Goal: Task Accomplishment & Management: Use online tool/utility

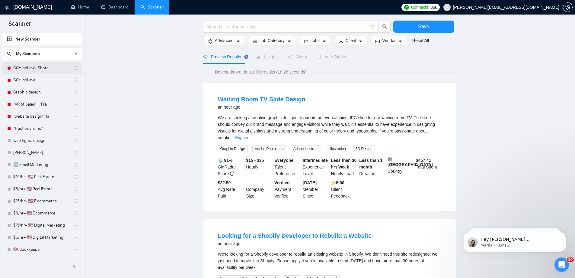
click at [51, 71] on link "GOHighLevel-Short" at bounding box center [41, 68] width 57 height 12
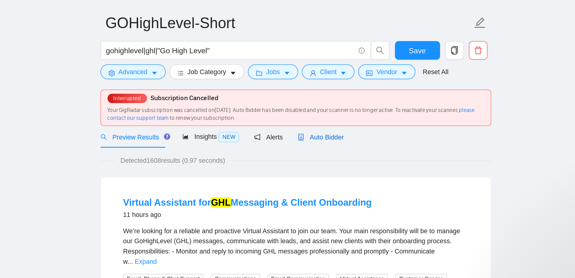
click at [347, 123] on span "Auto Bidder" at bounding box center [346, 123] width 30 height 5
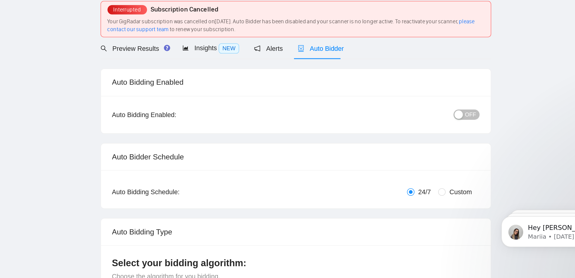
click at [442, 169] on span "OFF" at bounding box center [443, 165] width 7 height 7
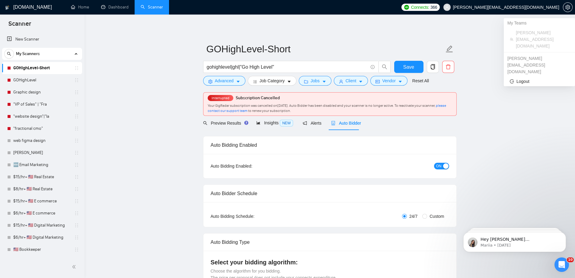
click at [561, 7] on span "[PERSON_NAME][EMAIL_ADDRESS][DOMAIN_NAME]" at bounding box center [501, 7] width 123 height 19
click at [521, 78] on span "Logout" at bounding box center [539, 81] width 59 height 7
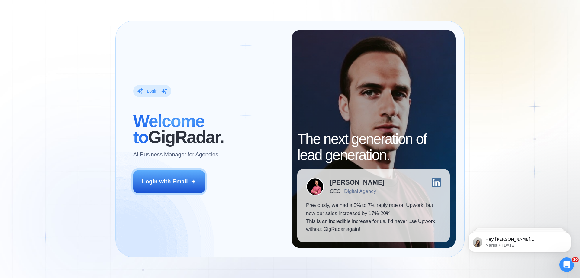
click at [78, 99] on div "Login ‍ Welcome to GigRadar. AI Business Manager for Agencies Login with Email …" at bounding box center [290, 139] width 580 height 278
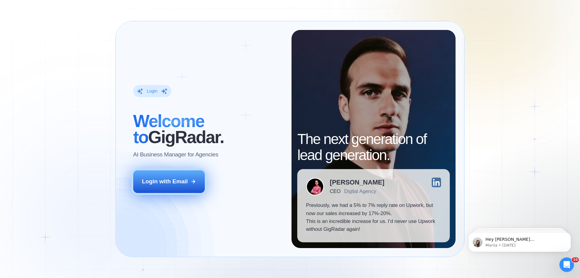
click at [180, 185] on div "Login with Email" at bounding box center [165, 181] width 46 height 8
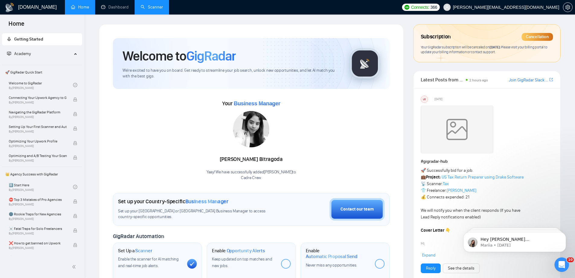
click at [153, 10] on link "Scanner" at bounding box center [152, 7] width 22 height 5
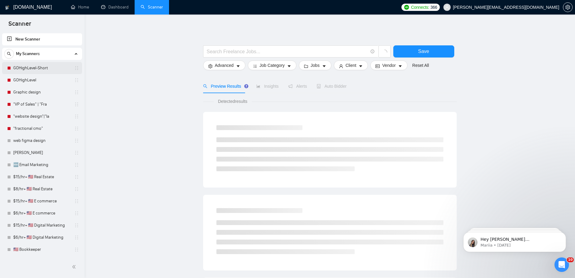
click at [49, 69] on link "GOHighLevel-Short" at bounding box center [41, 68] width 57 height 12
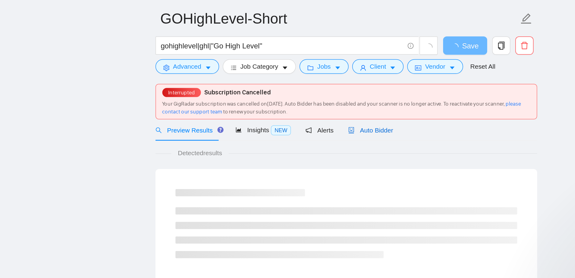
click at [342, 122] on span "Auto Bidder" at bounding box center [346, 123] width 30 height 5
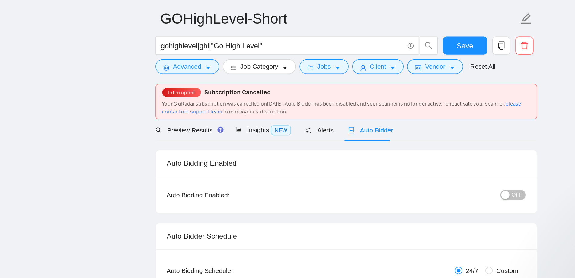
click at [442, 166] on span "OFF" at bounding box center [443, 165] width 7 height 7
click at [410, 66] on span "Save" at bounding box center [409, 67] width 11 height 8
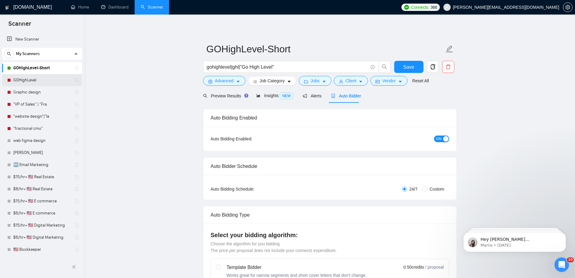
click at [44, 81] on link "GOHighLevel" at bounding box center [41, 80] width 57 height 12
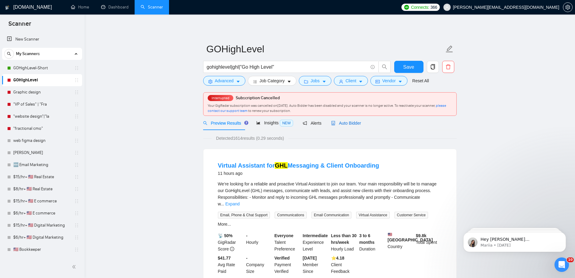
click at [346, 126] on div "Auto Bidder" at bounding box center [346, 123] width 30 height 7
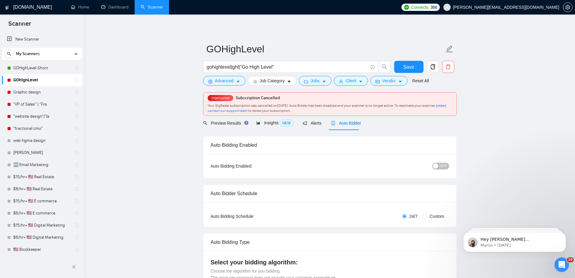
click at [442, 168] on span "OFF" at bounding box center [443, 165] width 7 height 7
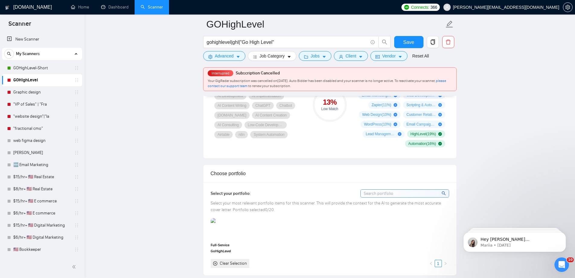
scroll to position [452, 0]
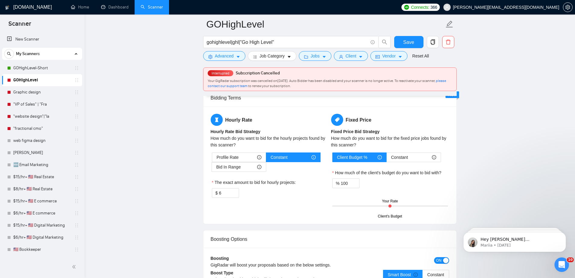
scroll to position [927, 0]
click at [241, 163] on div "Bid In Range" at bounding box center [239, 166] width 45 height 9
click at [212, 168] on input "Bid In Range" at bounding box center [212, 168] width 0 height 0
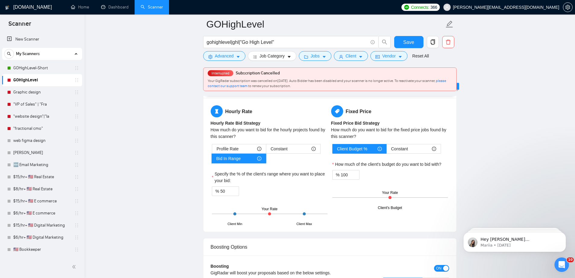
scroll to position [934, 0]
click at [245, 150] on div "Profile Rate" at bounding box center [239, 149] width 45 height 9
click at [212, 151] on input "Profile Rate" at bounding box center [212, 151] width 0 height 0
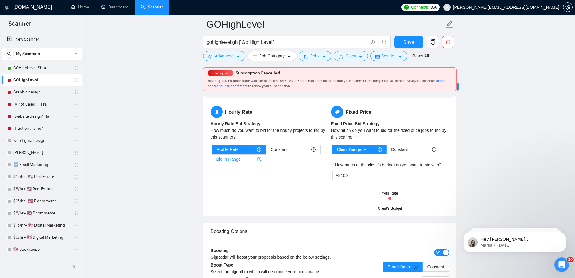
click at [245, 159] on div "Bid In Range" at bounding box center [239, 158] width 45 height 9
click at [212, 160] on input "Bid In Range" at bounding box center [212, 160] width 0 height 0
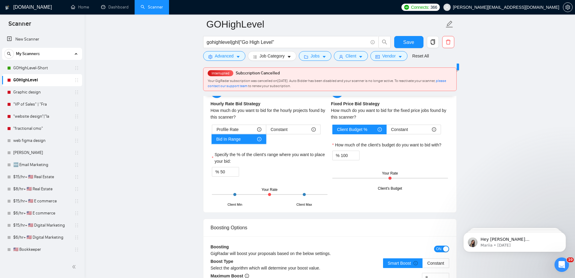
scroll to position [954, 0]
drag, startPoint x: 227, startPoint y: 172, endPoint x: 221, endPoint y: 172, distance: 6.1
click at [221, 172] on input "50" at bounding box center [229, 171] width 18 height 9
type input "75"
click at [284, 175] on div "% 75" at bounding box center [270, 172] width 116 height 10
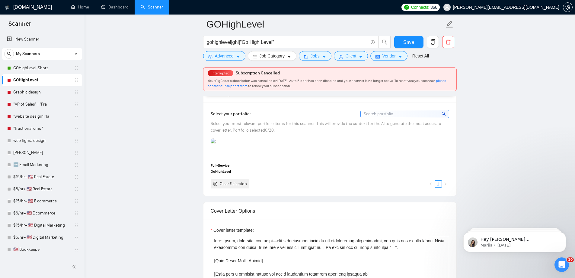
scroll to position [519, 0]
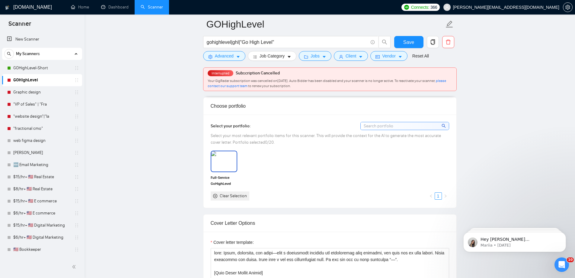
click at [230, 161] on img at bounding box center [223, 161] width 25 height 20
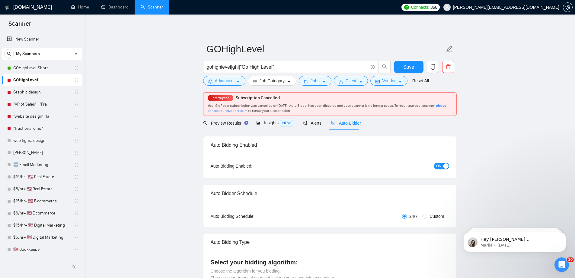
scroll to position [0, 0]
click at [406, 65] on span "Save" at bounding box center [409, 67] width 11 height 8
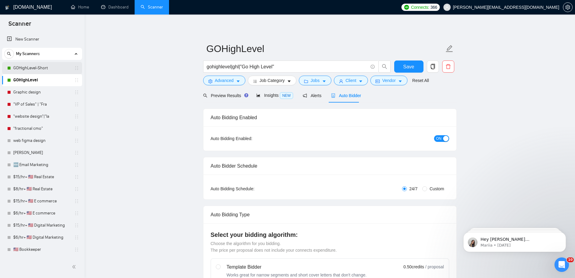
click at [47, 70] on link "GOHighLevel-Short" at bounding box center [41, 68] width 57 height 12
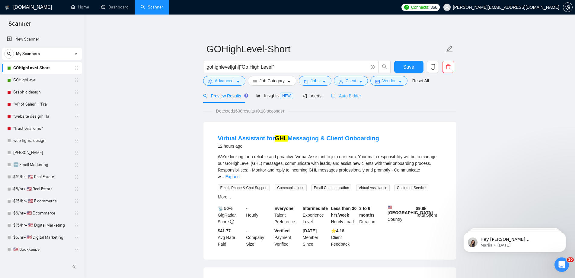
click at [342, 100] on div "Auto Bidder" at bounding box center [346, 95] width 30 height 14
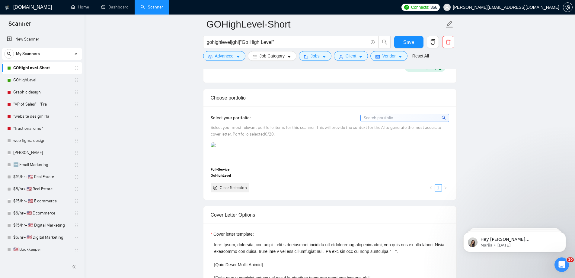
scroll to position [525, 0]
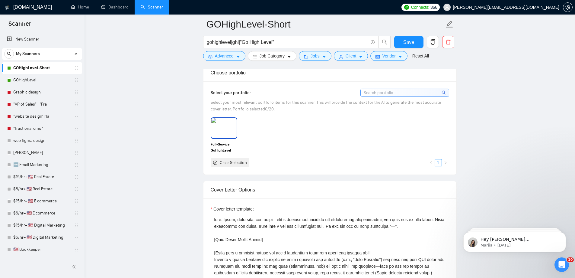
click at [219, 133] on img at bounding box center [223, 128] width 25 height 20
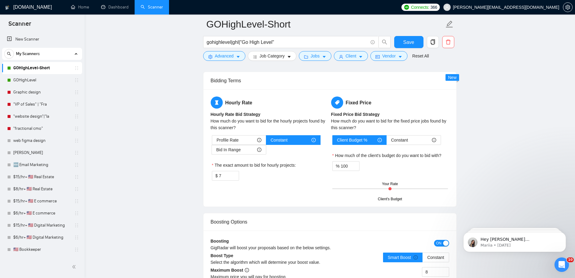
scroll to position [916, 0]
click at [242, 148] on div "Bid In Range" at bounding box center [239, 149] width 45 height 9
click at [212, 151] on input "Bid In Range" at bounding box center [212, 151] width 0 height 0
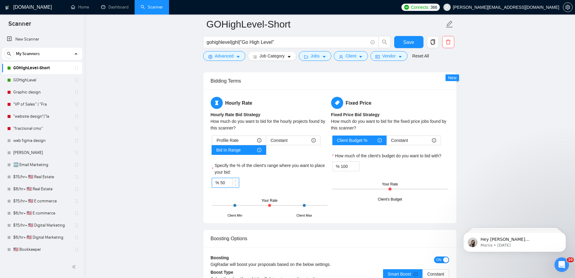
drag, startPoint x: 225, startPoint y: 180, endPoint x: 221, endPoint y: 180, distance: 3.7
click at [221, 180] on input "50" at bounding box center [229, 182] width 18 height 9
click at [247, 180] on div "% 75" at bounding box center [270, 183] width 116 height 10
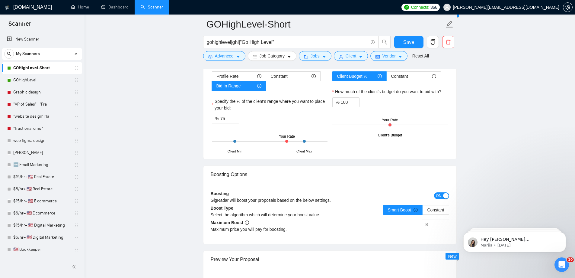
scroll to position [980, 0]
click at [226, 117] on input "75" at bounding box center [229, 118] width 18 height 9
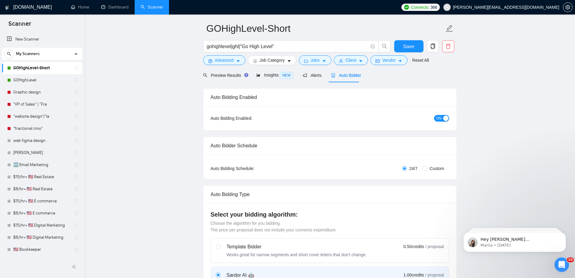
scroll to position [0, 0]
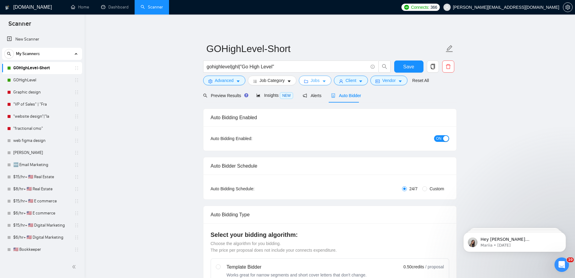
type input "70"
click at [317, 82] on span "Jobs" at bounding box center [315, 80] width 9 height 7
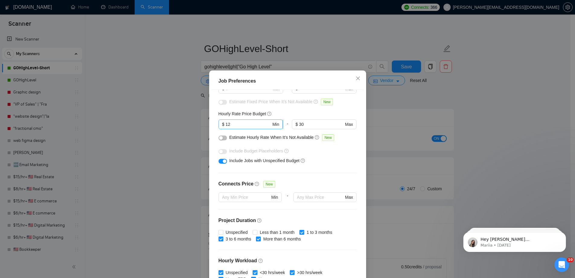
scroll to position [58, 0]
click at [226, 125] on input "12" at bounding box center [249, 124] width 46 height 7
type input "11"
click at [284, 113] on div "Hourly Rate Price Budget" at bounding box center [288, 114] width 138 height 7
drag, startPoint x: 300, startPoint y: 124, endPoint x: 296, endPoint y: 124, distance: 3.6
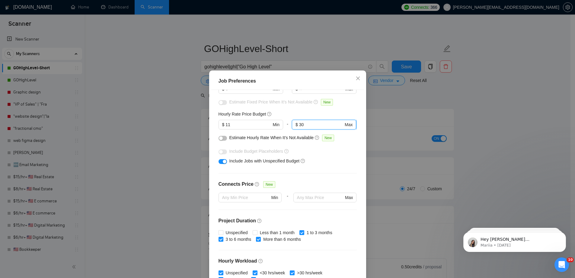
click at [299, 124] on input "30" at bounding box center [321, 124] width 44 height 7
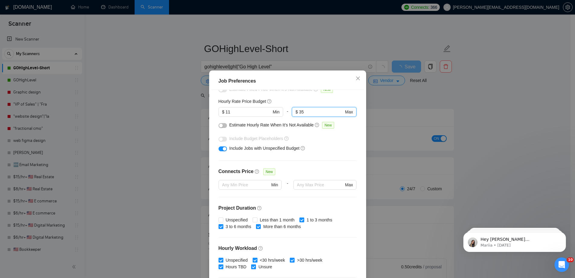
scroll to position [70, 0]
type input "35"
click at [225, 126] on div "Estimate Hourly Rate When It’s Not Available New" at bounding box center [288, 127] width 138 height 10
click at [224, 126] on button "button" at bounding box center [223, 125] width 8 height 5
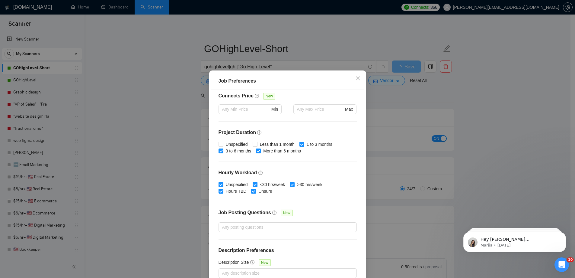
scroll to position [33, 0]
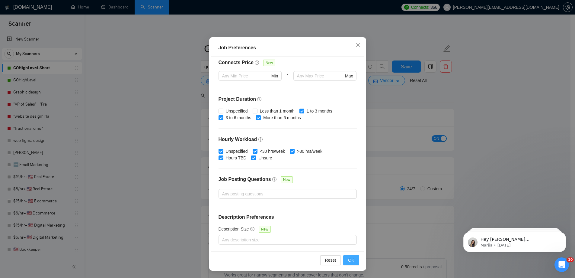
click at [349, 263] on button "OK" at bounding box center [351, 260] width 16 height 10
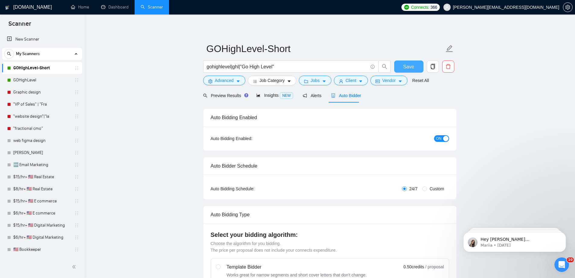
click at [412, 69] on span "Save" at bounding box center [409, 67] width 11 height 8
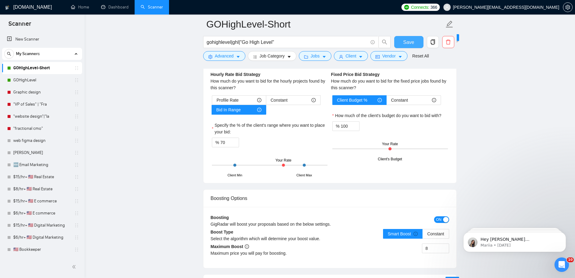
scroll to position [957, 0]
click at [43, 83] on link "GOHighLevel" at bounding box center [41, 80] width 57 height 12
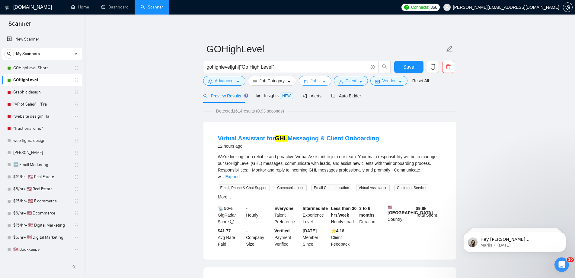
click at [324, 82] on icon "caret-down" at bounding box center [324, 81] width 4 height 4
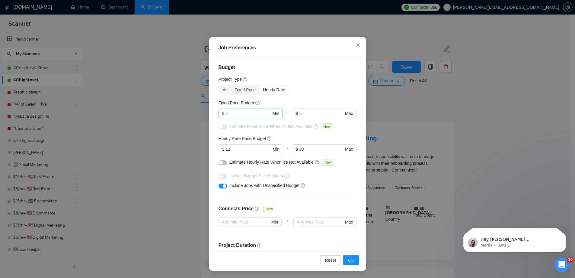
scroll to position [0, 0]
drag, startPoint x: 301, startPoint y: 150, endPoint x: 297, endPoint y: 150, distance: 4.5
click at [299, 150] on input "30" at bounding box center [321, 148] width 44 height 7
type input "3"
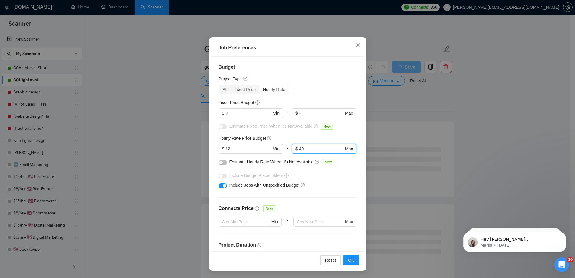
type input "40"
click at [224, 163] on button "button" at bounding box center [223, 162] width 8 height 5
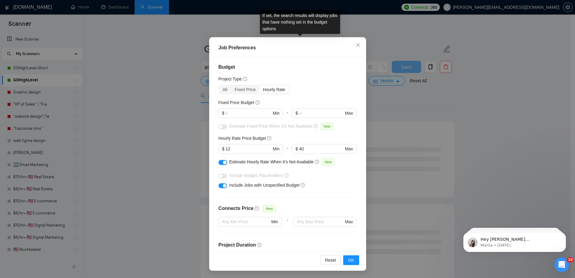
scroll to position [146, 0]
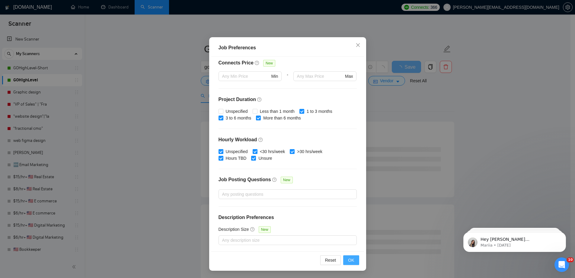
click at [350, 260] on span "OK" at bounding box center [351, 259] width 6 height 7
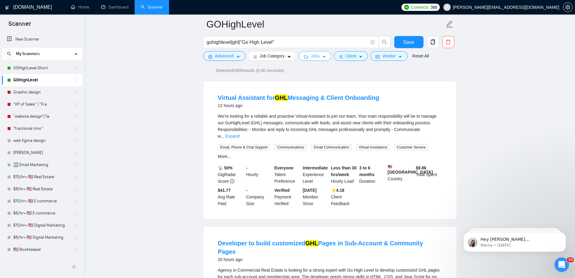
scroll to position [0, 0]
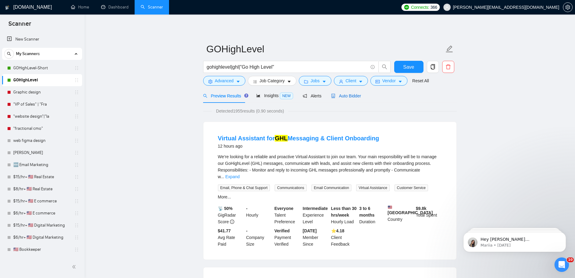
click at [349, 96] on span "Auto Bidder" at bounding box center [346, 95] width 30 height 5
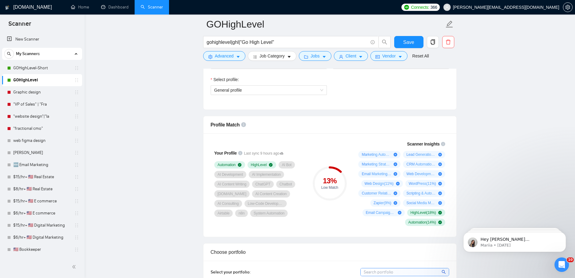
scroll to position [309, 0]
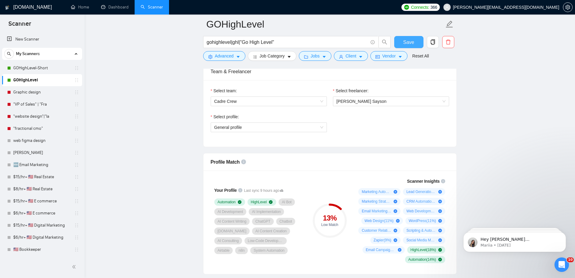
click at [412, 44] on span "Save" at bounding box center [409, 42] width 11 height 8
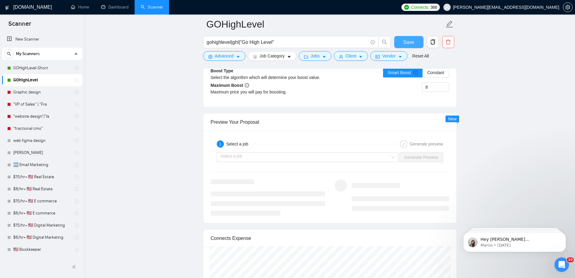
scroll to position [1117, 0]
click at [332, 157] on input "search" at bounding box center [305, 157] width 170 height 9
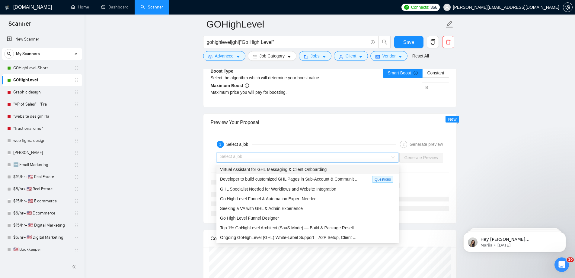
click at [274, 172] on div "Virtual Assistant for GHL Messaging & Client Onboarding" at bounding box center [308, 169] width 176 height 7
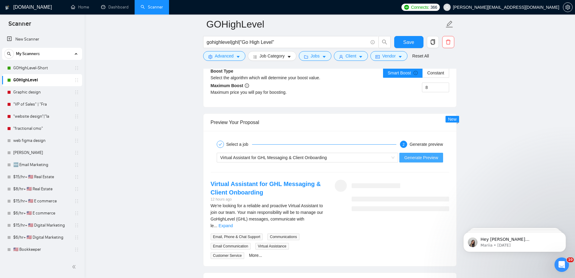
click at [412, 157] on span "Generate Preview" at bounding box center [421, 157] width 34 height 7
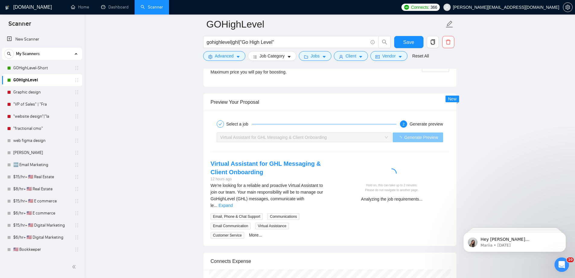
scroll to position [1151, 0]
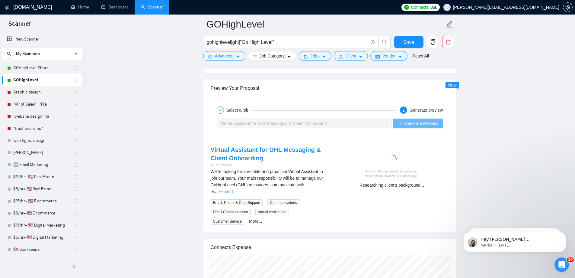
click at [233, 189] on link "Expand" at bounding box center [226, 191] width 14 height 5
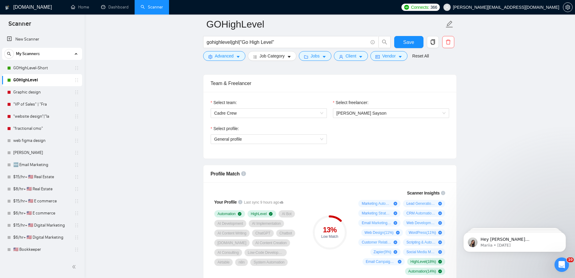
scroll to position [196, 0]
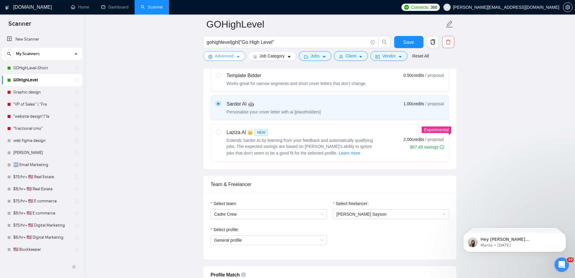
click at [234, 57] on button "Advanced" at bounding box center [224, 56] width 42 height 10
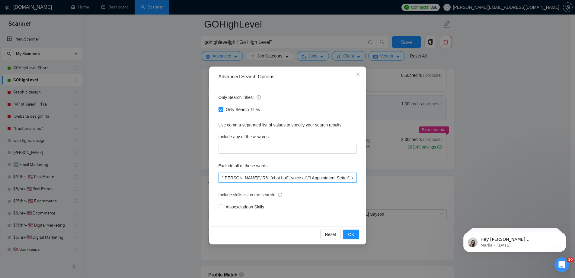
click at [222, 177] on input ""Mike Cooch","R6","chat bot","voice ai","I Appointment Setter","ai voice","land…" at bounding box center [288, 178] width 138 height 10
type input ""virtual assistant","Mike Cooch","R6","chat bot","voice ai","I Appointment Sett…"
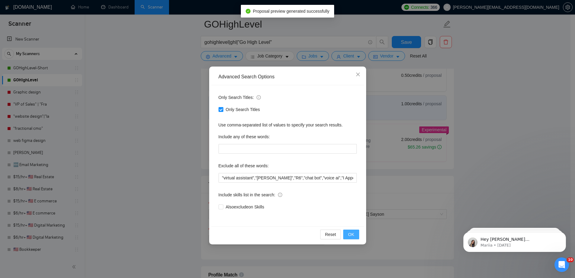
click at [351, 233] on span "OK" at bounding box center [351, 234] width 6 height 7
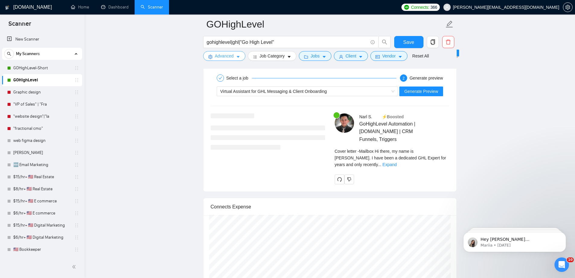
scroll to position [1185, 0]
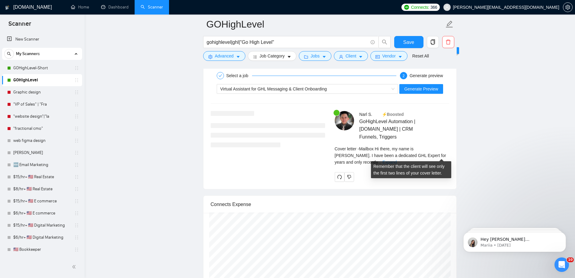
click at [397, 159] on link "Expand" at bounding box center [390, 161] width 14 height 5
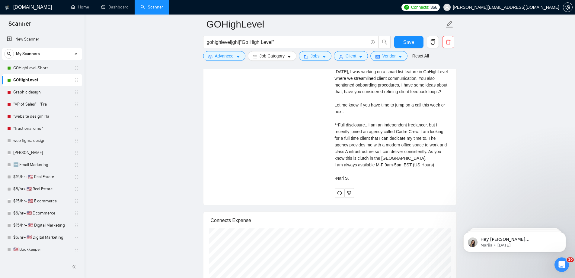
scroll to position [1353, 0]
click at [350, 195] on icon "dislike" at bounding box center [349, 193] width 4 height 5
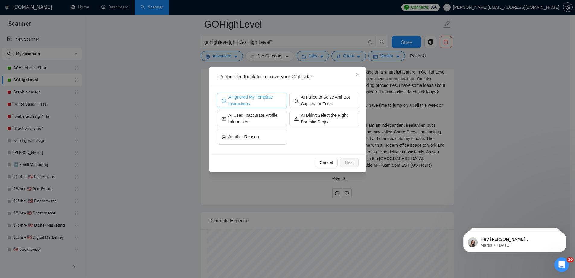
click at [272, 102] on span "AI Ignored My Template Instructions" at bounding box center [256, 100] width 54 height 13
click at [351, 160] on span "Next" at bounding box center [349, 162] width 9 height 7
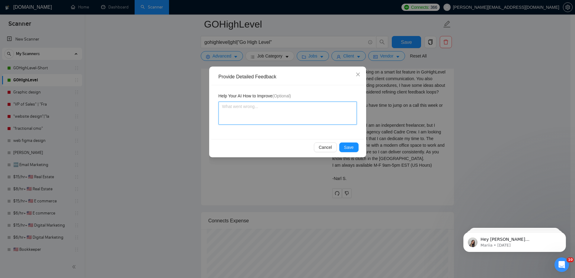
click at [312, 109] on textarea at bounding box center [288, 112] width 138 height 23
type textarea "ai"
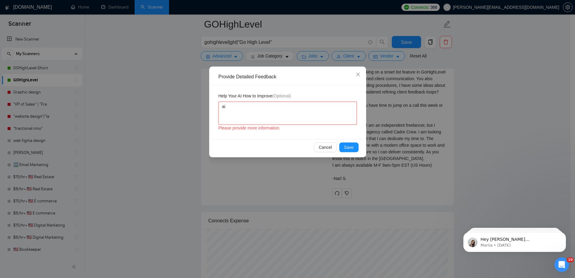
type textarea "ai i"
type textarea "ai ig"
type textarea "ai ign"
type textarea "ai ignor"
type textarea "ai ignore"
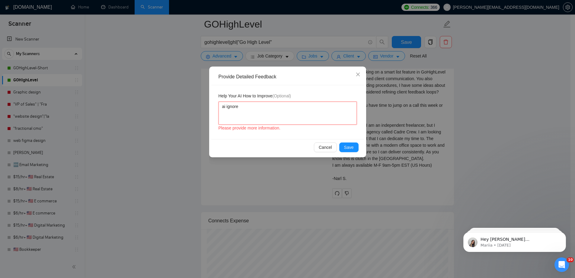
type textarea "ai ignored"
type textarea "ai ignored m"
type textarea "ai ignored my"
type textarea "ai ignored my q"
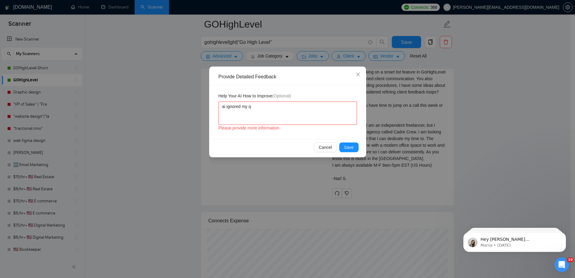
type textarea "ai ignored my"
type textarea "ai ignored my i"
type textarea "ai ignored my in"
type textarea "ai ignored my inss"
type textarea "ai ignored my insst"
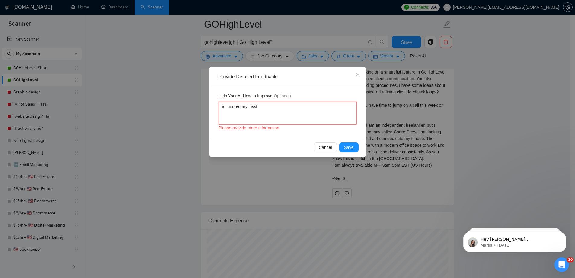
type textarea "ai ignored my insstr"
type textarea "ai ignored my insstru"
type textarea "ai ignored my insstr"
type textarea "ai ignored my insst"
type textarea "ai ignored my inss"
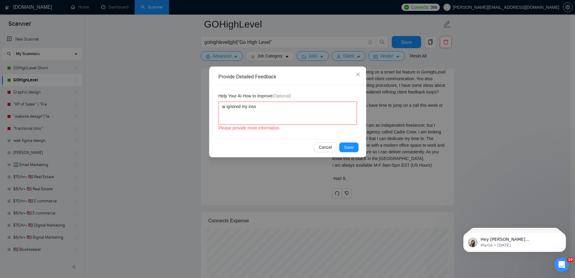
type textarea "ai ignored my ins"
type textarea "ai ignored my inst"
type textarea "ai ignored my instr"
type textarea "ai ignored my instru"
type textarea "ai ignored my instruc"
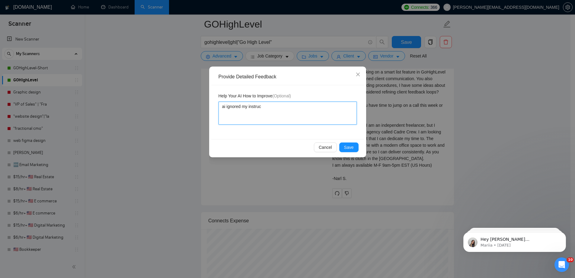
type textarea "ai ignored my instruct"
type textarea "ai ignored my instructio"
type textarea "ai ignored my instructions"
type textarea "ai ignored my instructions t"
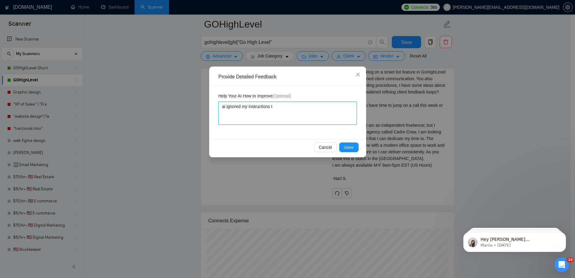
type textarea "ai ignored my instructions to"
type textarea "ai ignored my instructions to r"
type textarea "ai ignored my instructions to re"
type textarea "ai ignored my instructions to rea"
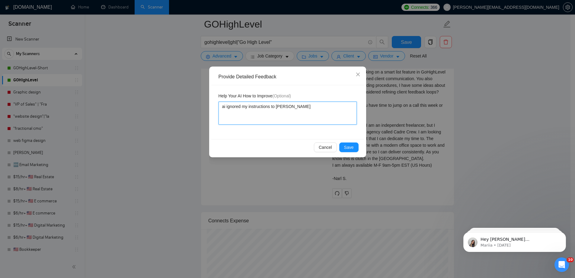
type textarea "ai ignored my instructions to read"
type textarea "ai ignored my instructions to read t"
type textarea "ai ignored my instructions to read the"
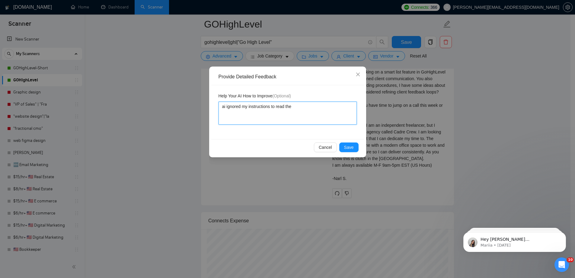
type textarea "ai ignored my instructions to read the j"
type textarea "ai ignored my instructions to read the jo"
type textarea "ai ignored my instructions to read the job"
type textarea "ai ignored my instructions to read the job k"
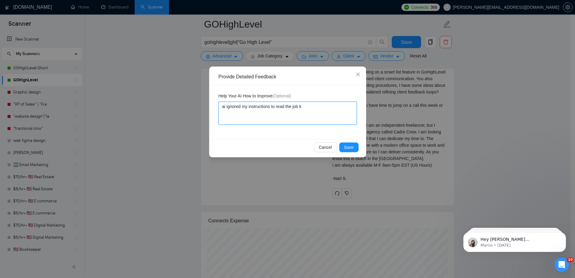
type textarea "ai ignored my instructions to read the job ke"
type textarea "ai ignored my instructions to read the job key"
type textarea "ai ignored my instructions to read the job keyw"
type textarea "ai ignored my instructions to read the job keywor"
type textarea "ai ignored my instructions to read the job keyword"
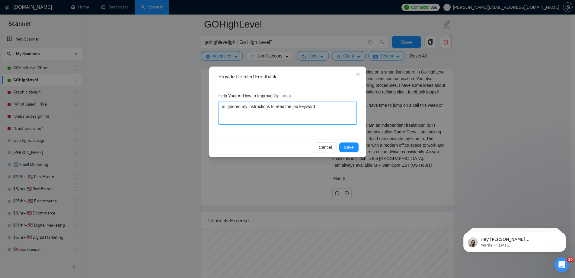
type textarea "ai ignored my instructions to read the job keywords"
type textarea "ai ignored my instructions to read the job keywords an"
type textarea "ai ignored my instructions to read the job keywords and"
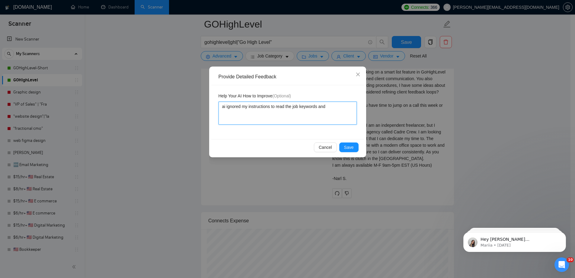
type textarea "ai ignored my instructions to read the job keywords and f"
type textarea "ai ignored my instructions to read the job keywords and fo"
type textarea "ai ignored my instructions to read the job keywords and for"
type textarea "ai ignored my instructions to read the job keywords and form"
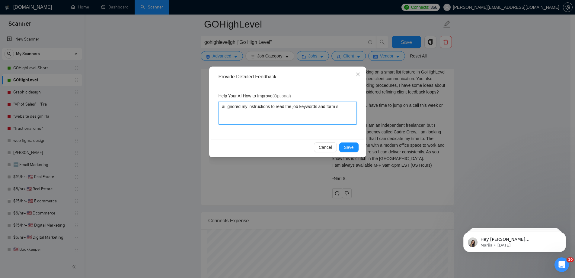
type textarea "ai ignored my instructions to read the job keywords and form sm"
type textarea "ai ignored my instructions to read the job keywords and form sma"
type textarea "ai ignored my instructions to read the job keywords and form smar"
type textarea "ai ignored my instructions to read the job keywords and form smart"
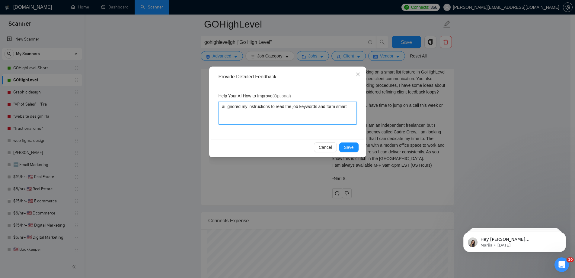
type textarea "ai ignored my instructions to read the job keywords and form smart q"
type textarea "ai ignored my instructions to read the job keywords and form smart qu"
type textarea "ai ignored my instructions to read the job keywords and form smart que"
type textarea "ai ignored my instructions to read the job keywords and form smart ques"
type textarea "ai ignored my instructions to read the job keywords and form smart quest"
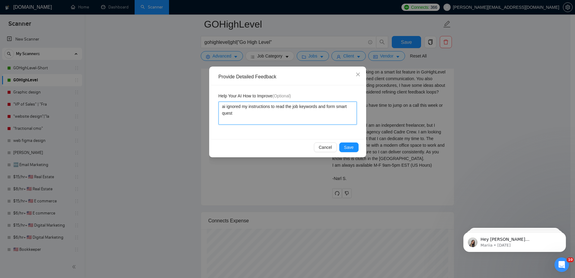
type textarea "ai ignored my instructions to read the job keywords and form smart questi"
type textarea "ai ignored my instructions to read the job keywords and form smart questio"
type textarea "ai ignored my instructions to read the job keywords and form smart questions"
type textarea "ai ignored my instructions to read the job keywords and form smart questions."
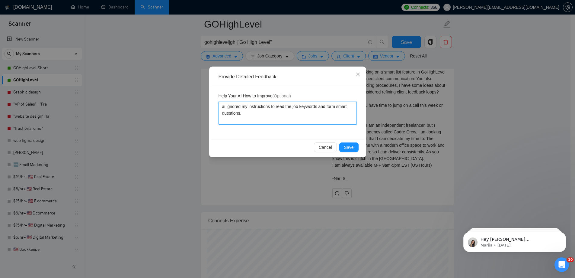
type textarea "ai ignored my instructions to read the job keywords and form smart questions. i"
type textarea "ai ignored my instructions to read the job keywords and form smart questions. it"
type textarea "ai ignored my instructions to read the job keywords and form smart questions. i…"
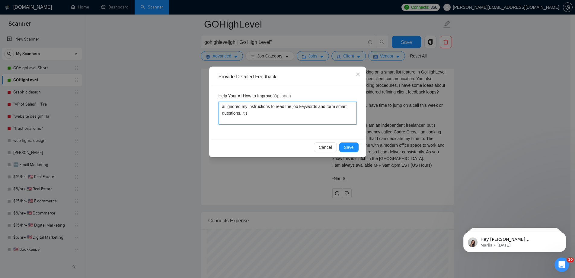
type textarea "ai ignored my instructions to read the job keywords and form smart questions. i…"
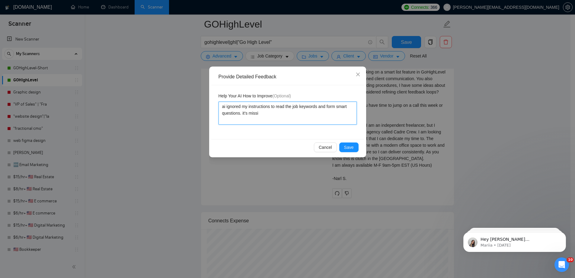
type textarea "ai ignored my instructions to read the job keywords and form smart questions. i…"
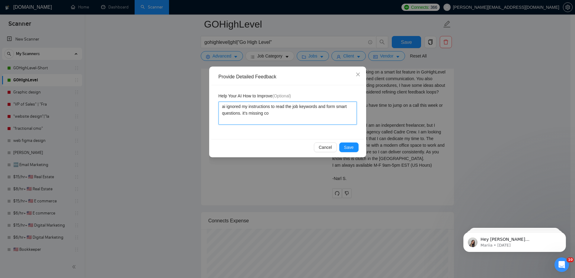
type textarea "ai ignored my instructions to read the job keywords and form smart questions. i…"
click at [351, 151] on button "Save" at bounding box center [348, 147] width 19 height 10
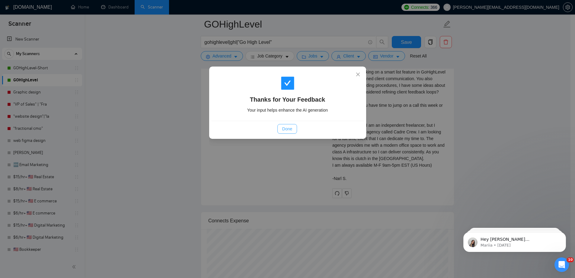
click at [284, 127] on span "Done" at bounding box center [287, 128] width 10 height 7
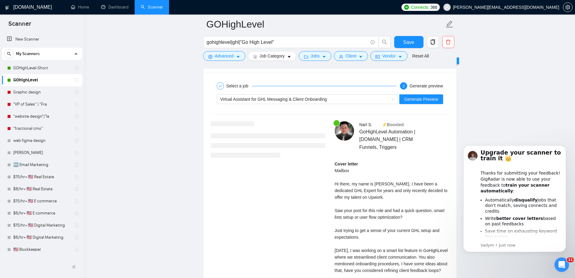
scroll to position [1151, 0]
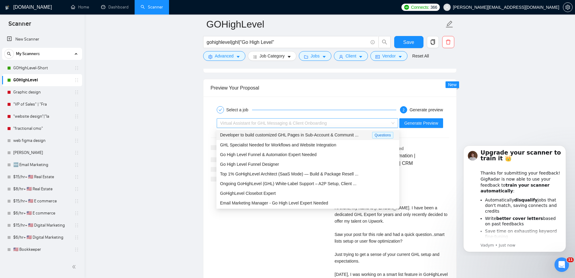
click at [300, 122] on span "Virtual Assistant for GHL Messaging & Client Onboarding" at bounding box center [273, 123] width 107 height 5
click at [268, 144] on span "GHL Specialist Needed for Workflows and Website Integration" at bounding box center [278, 144] width 116 height 5
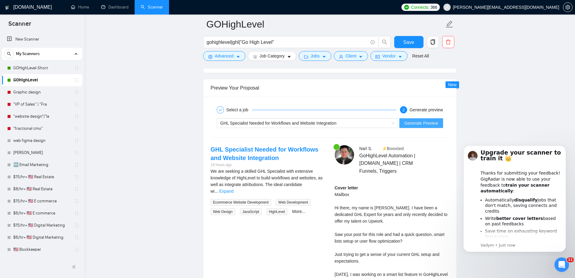
click at [422, 122] on span "Generate Preview" at bounding box center [421, 123] width 34 height 7
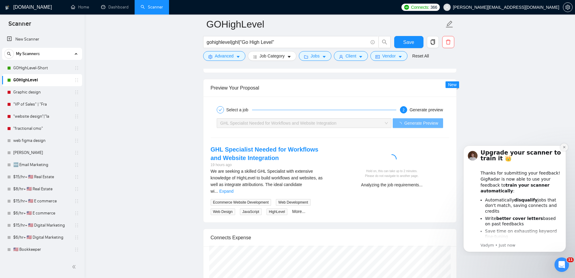
click at [564, 147] on icon "Dismiss notification" at bounding box center [564, 147] width 2 height 2
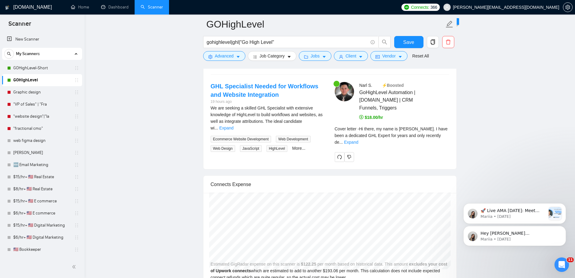
scroll to position [1214, 0]
click at [359, 140] on link "Expand" at bounding box center [351, 142] width 14 height 5
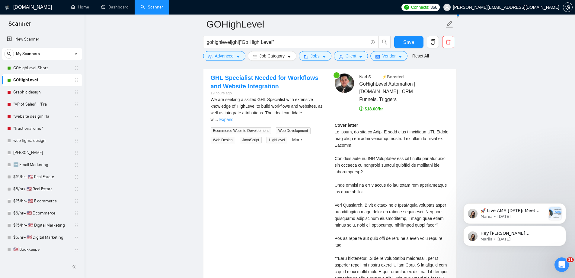
scroll to position [1223, 0]
click at [233, 117] on link "Expand" at bounding box center [226, 119] width 14 height 5
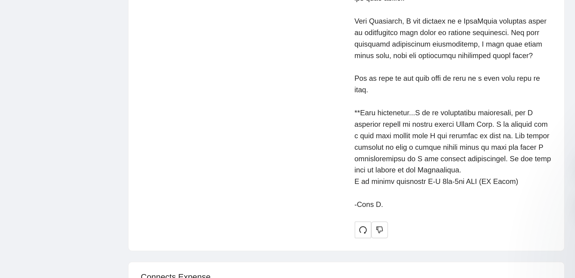
scroll to position [1299, 0]
click at [375, 184] on div "Cover letter" at bounding box center [392, 142] width 114 height 193
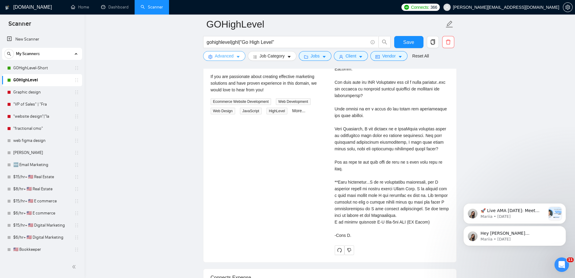
click at [227, 58] on span "Advanced" at bounding box center [224, 56] width 19 height 7
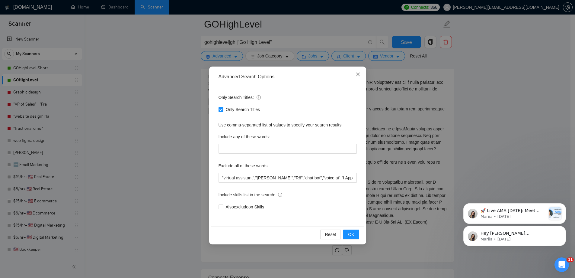
click at [360, 75] on span "Close" at bounding box center [358, 74] width 16 height 16
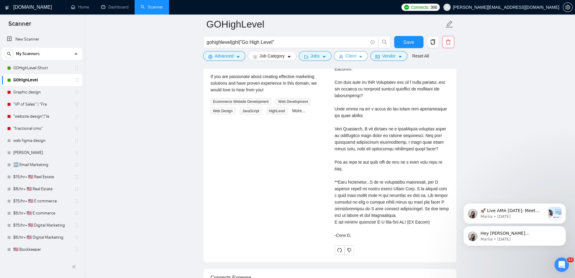
click at [346, 57] on span "Client" at bounding box center [351, 56] width 11 height 7
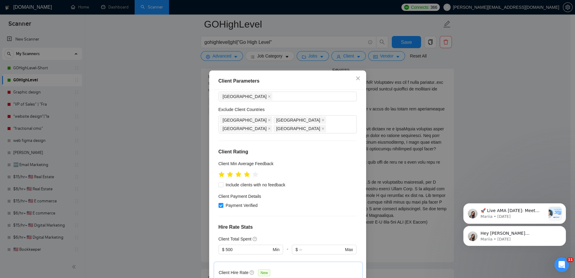
scroll to position [0, 0]
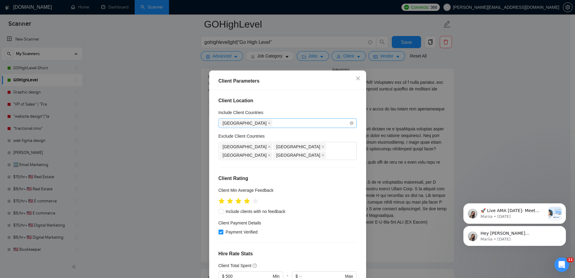
click at [278, 123] on div "[GEOGRAPHIC_DATA]" at bounding box center [284, 123] width 129 height 8
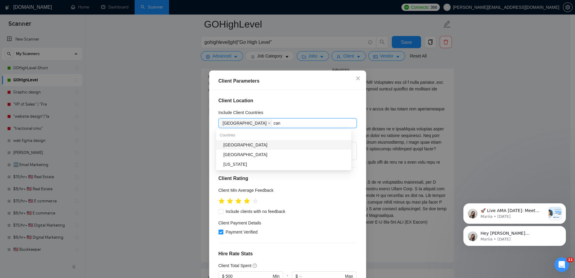
click at [268, 141] on div "Canada" at bounding box center [286, 144] width 124 height 7
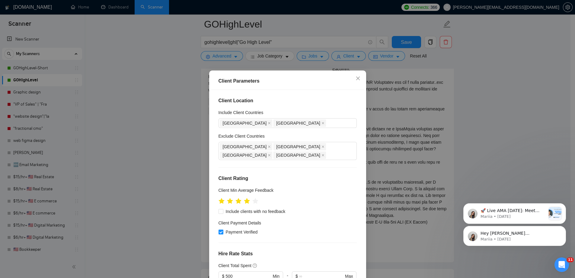
click at [300, 109] on div "Include Client Countries" at bounding box center [288, 113] width 138 height 9
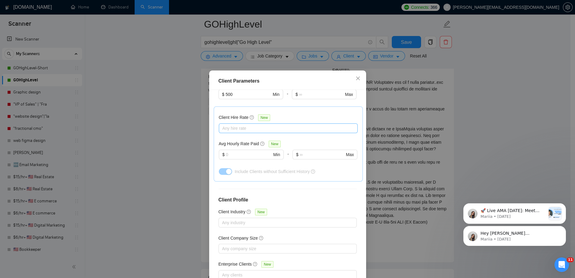
scroll to position [33, 0]
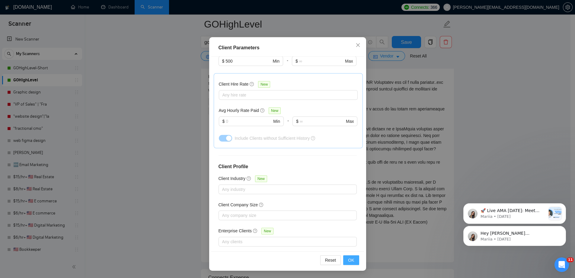
click at [347, 256] on button "OK" at bounding box center [351, 260] width 16 height 10
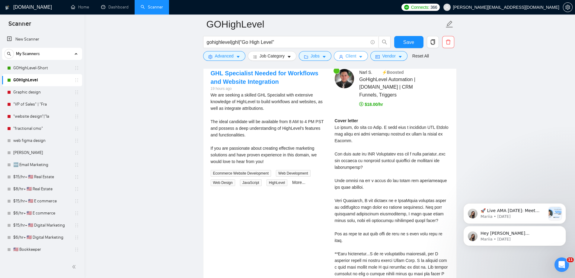
scroll to position [1220, 0]
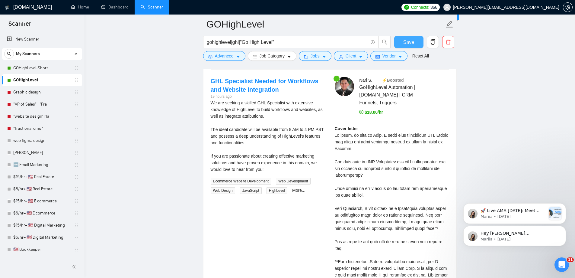
click at [402, 43] on button "Save" at bounding box center [408, 42] width 29 height 12
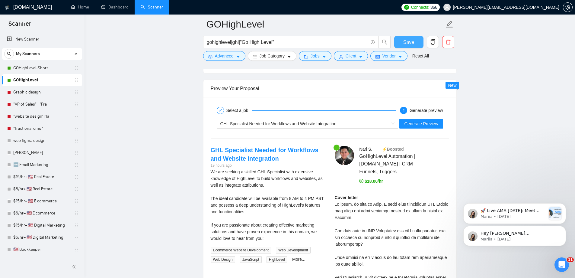
scroll to position [1151, 0]
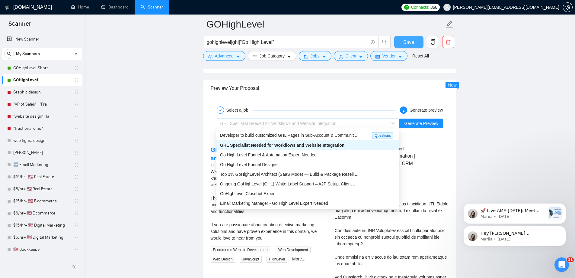
click at [318, 122] on span "GHL Specialist Needed for Workflows and Website Integration" at bounding box center [278, 123] width 116 height 5
click at [286, 167] on div "Go High Level Funnel Designer" at bounding box center [308, 164] width 183 height 10
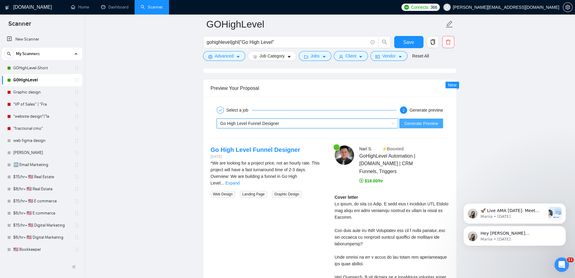
click at [420, 124] on span "Generate Preview" at bounding box center [421, 123] width 34 height 7
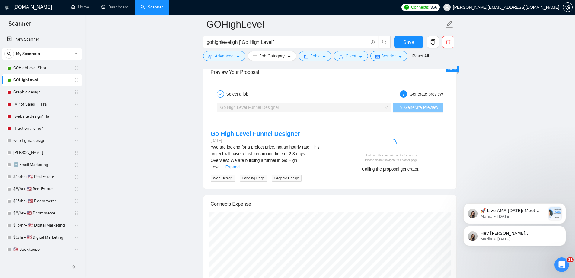
scroll to position [1166, 0]
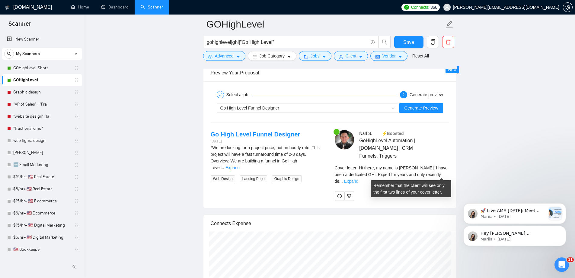
click at [359, 179] on link "Expand" at bounding box center [351, 181] width 14 height 5
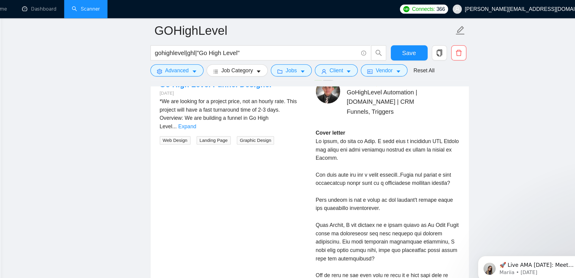
scroll to position [1192, 0]
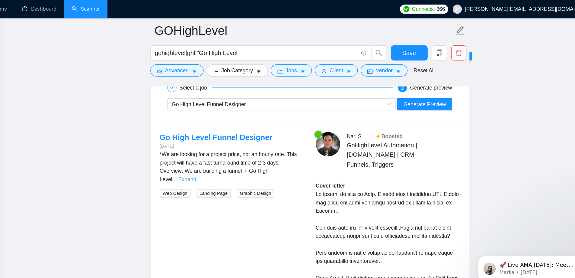
click at [240, 140] on link "Expand" at bounding box center [233, 142] width 14 height 5
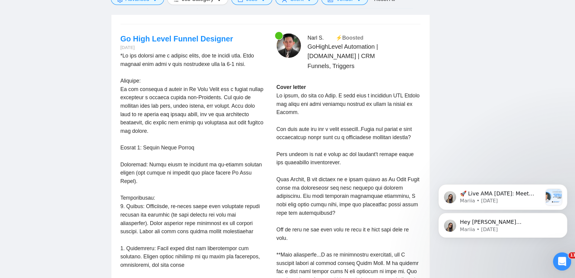
scroll to position [1248, 0]
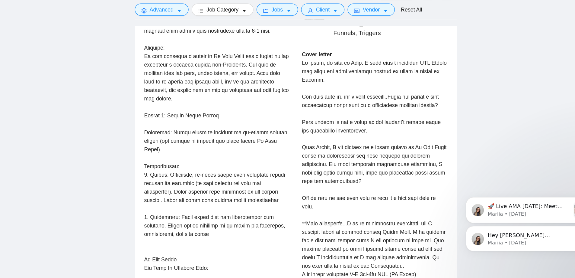
click at [449, 159] on div "Cover letter" at bounding box center [392, 184] width 114 height 193
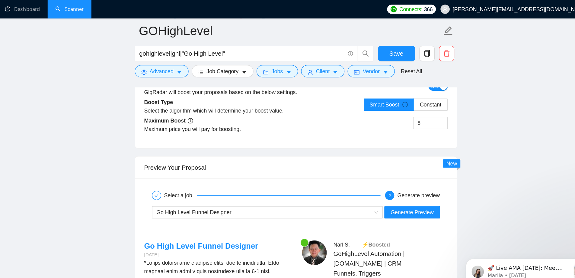
scroll to position [993, 0]
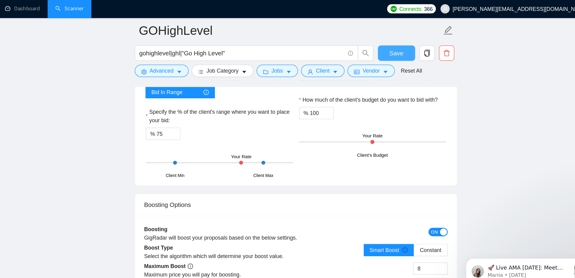
click at [412, 38] on span "Save" at bounding box center [409, 42] width 11 height 8
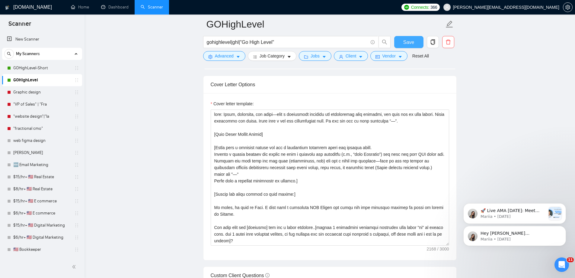
scroll to position [631, 0]
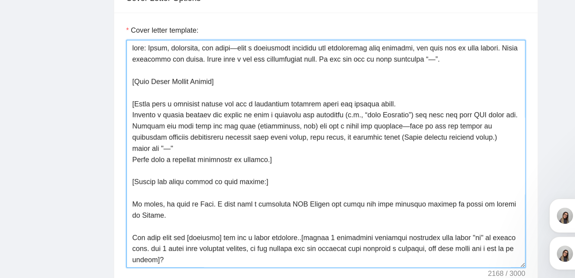
click at [225, 159] on textarea "Cover letter template:" at bounding box center [330, 176] width 239 height 136
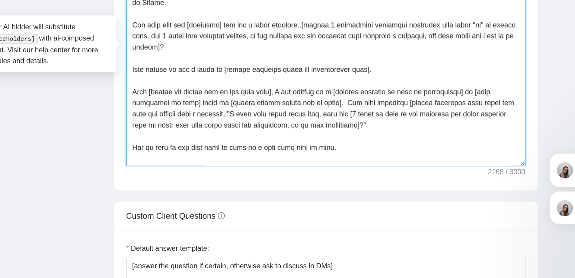
scroll to position [66, 0]
click at [375, 165] on textarea "Cover letter template:" at bounding box center [330, 143] width 239 height 136
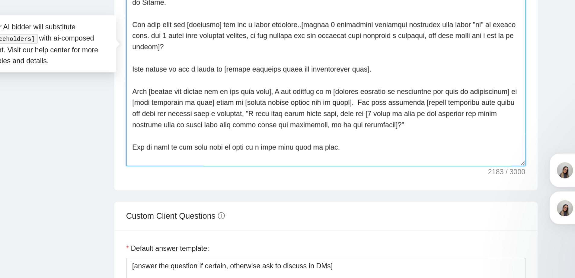
click at [422, 166] on textarea "Cover letter template:" at bounding box center [330, 143] width 239 height 136
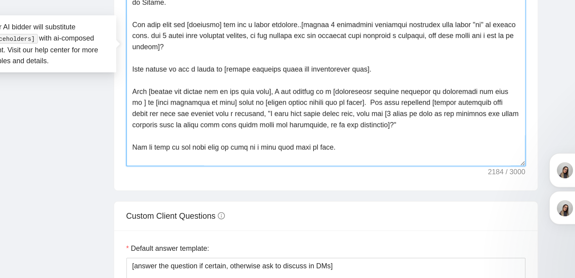
click at [439, 166] on textarea "Cover letter template:" at bounding box center [330, 143] width 239 height 136
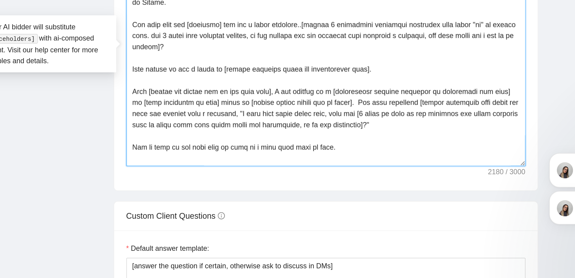
click at [216, 172] on textarea "Cover letter template:" at bounding box center [330, 143] width 239 height 136
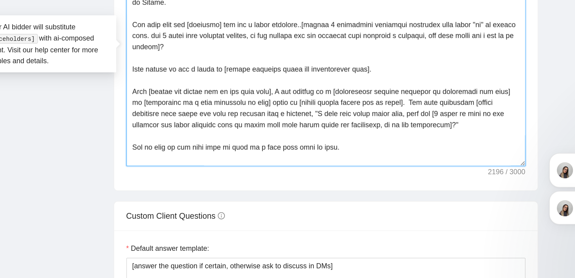
click at [249, 172] on textarea "Cover letter template:" at bounding box center [330, 143] width 239 height 136
click at [283, 171] on textarea "Cover letter template:" at bounding box center [330, 143] width 239 height 136
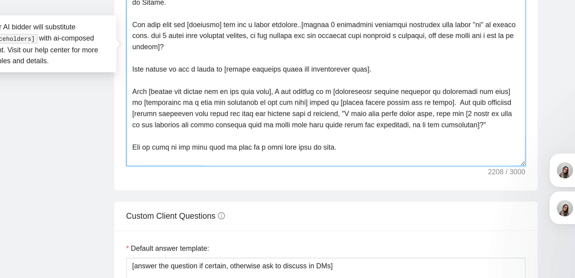
click at [340, 175] on textarea "Cover letter template:" at bounding box center [330, 143] width 239 height 136
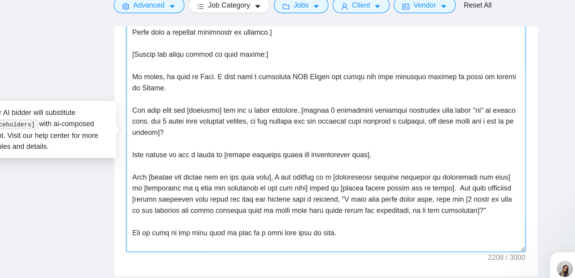
scroll to position [0, 0]
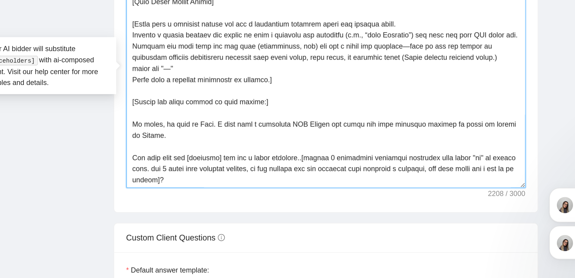
click at [286, 172] on textarea "Cover letter template:" at bounding box center [330, 135] width 239 height 136
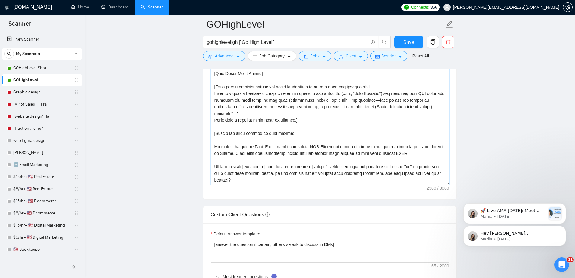
scroll to position [651, 0]
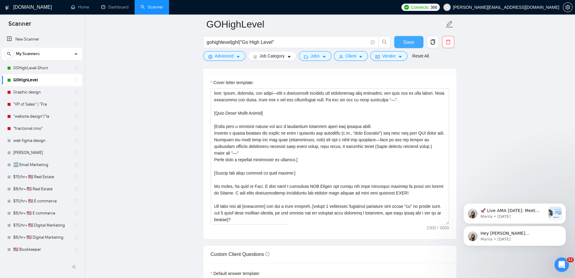
click at [412, 43] on span "Save" at bounding box center [409, 42] width 11 height 8
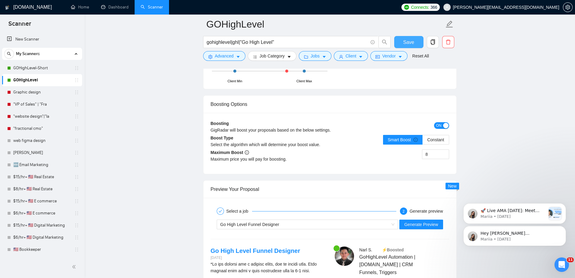
scroll to position [1113, 0]
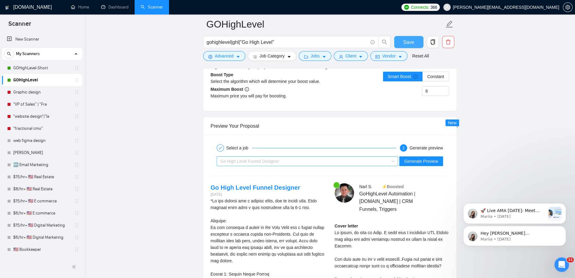
click at [272, 160] on span "Go High Level Funnel Designer" at bounding box center [249, 161] width 59 height 5
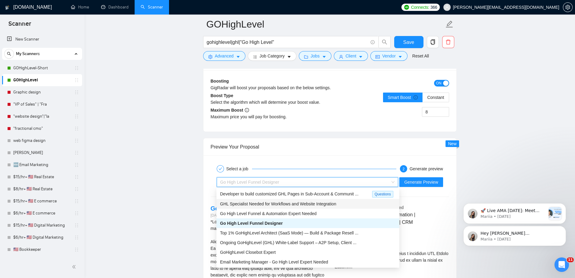
scroll to position [1092, 0]
click at [257, 204] on span "GHL Specialist Needed for Workflows and Website Integration" at bounding box center [278, 203] width 116 height 5
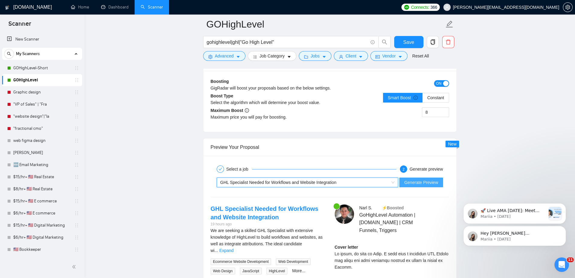
click at [414, 180] on span "Generate Preview" at bounding box center [421, 182] width 34 height 7
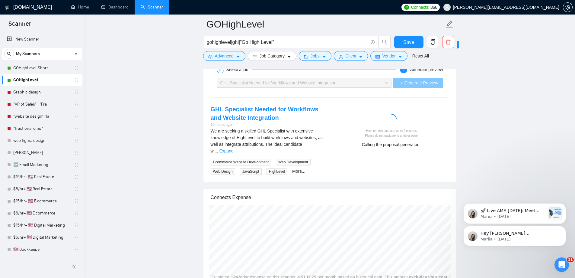
scroll to position [1221, 0]
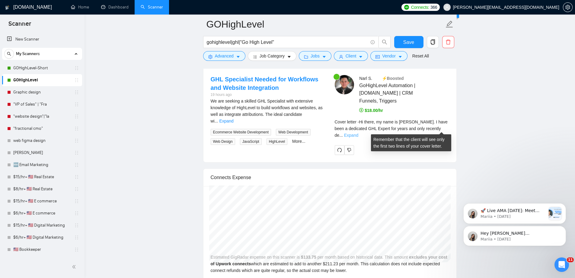
click at [359, 133] on link "Expand" at bounding box center [351, 135] width 14 height 5
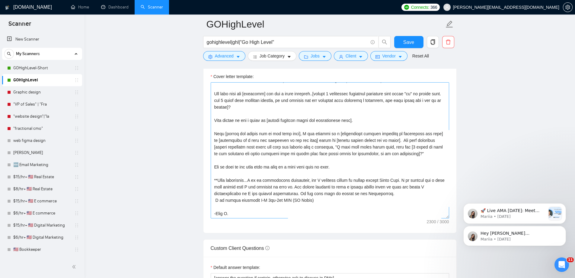
scroll to position [655, 0]
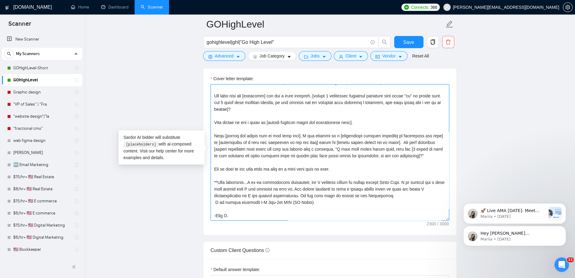
click at [300, 159] on textarea "Cover letter template:" at bounding box center [330, 152] width 239 height 136
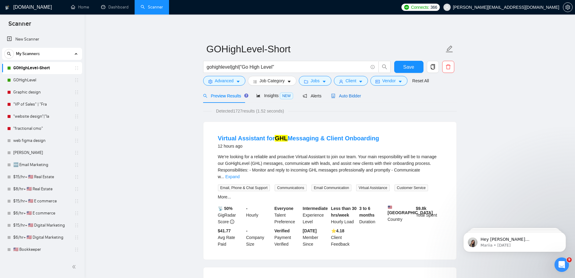
click at [345, 99] on div "Auto Bidder" at bounding box center [346, 95] width 30 height 7
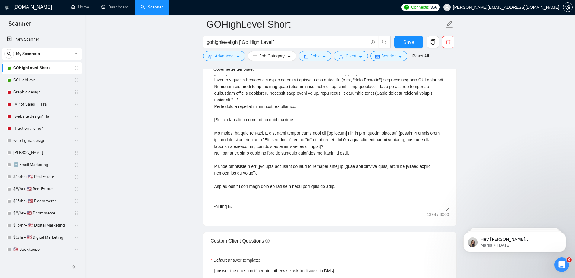
scroll to position [665, 0]
click at [294, 166] on textarea "Cover letter template:" at bounding box center [330, 143] width 239 height 136
click at [333, 167] on textarea "Cover letter template:" at bounding box center [330, 143] width 239 height 136
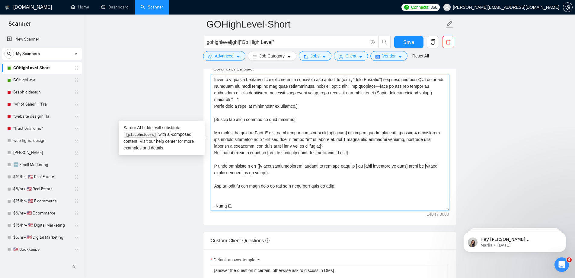
click at [283, 166] on textarea "Cover letter template:" at bounding box center [330, 143] width 239 height 136
click at [342, 166] on textarea "Cover letter template:" at bounding box center [330, 143] width 239 height 136
click at [386, 165] on textarea "Cover letter template:" at bounding box center [330, 143] width 239 height 136
click at [405, 166] on textarea "Cover letter template:" at bounding box center [330, 143] width 239 height 136
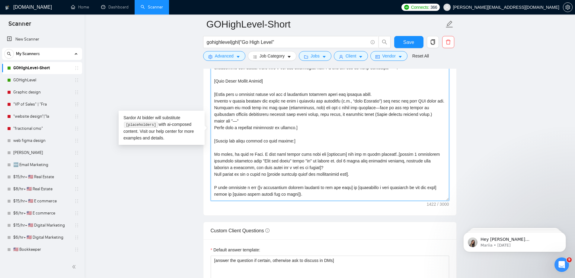
scroll to position [0, 0]
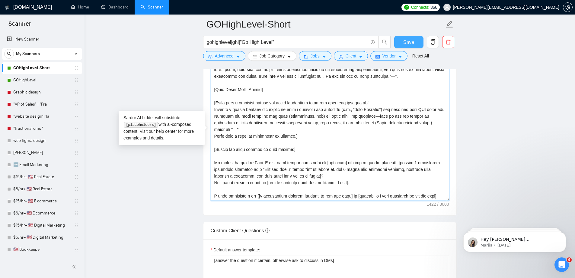
type textarea "lore: Ipsum, dolorsita, con adipi—elit s doeiusmodt incididu utl etdoloremag al…"
click at [409, 47] on button "Save" at bounding box center [408, 42] width 29 height 12
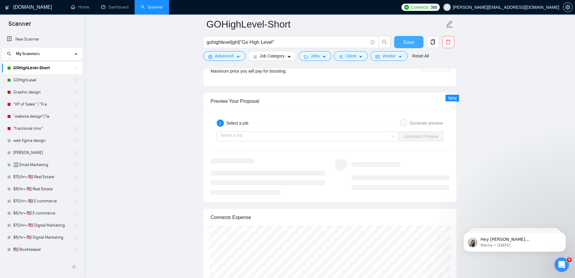
scroll to position [1138, 0]
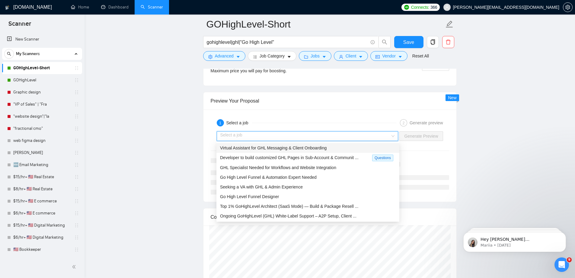
click at [351, 135] on input "search" at bounding box center [305, 135] width 170 height 9
click at [249, 165] on span "GHL Specialist Needed for Workflows and Website Integration" at bounding box center [278, 167] width 116 height 5
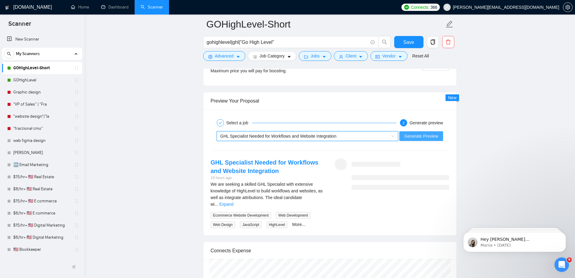
click at [416, 139] on span "Generate Preview" at bounding box center [421, 136] width 34 height 7
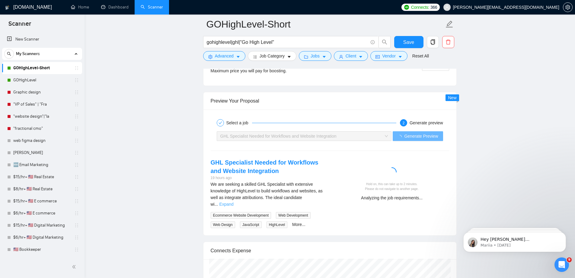
click at [233, 201] on link "Expand" at bounding box center [226, 203] width 14 height 5
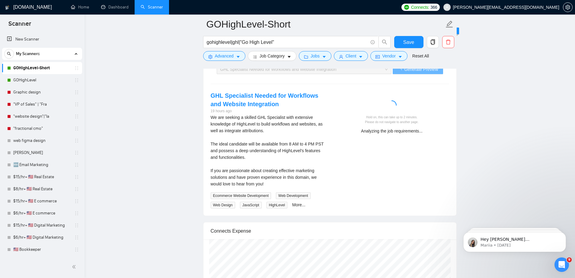
scroll to position [1193, 0]
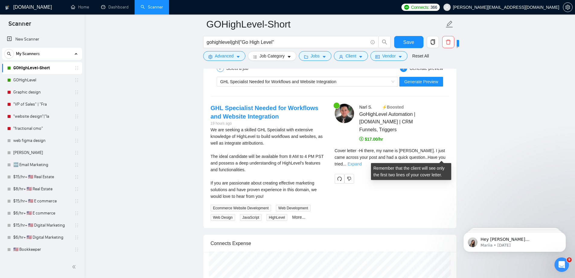
click at [362, 161] on link "Expand" at bounding box center [355, 163] width 14 height 5
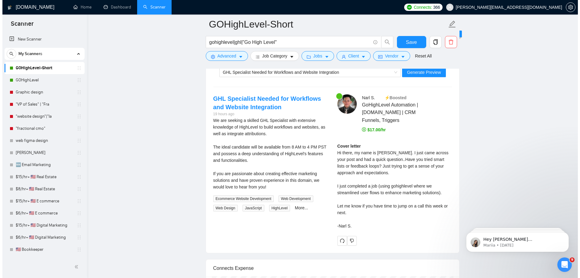
scroll to position [1169, 0]
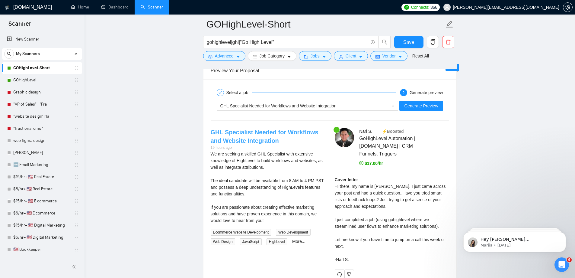
click at [258, 131] on link "GHL Specialist Needed for Workflows and Website Integration" at bounding box center [265, 136] width 108 height 15
click at [313, 57] on span "Jobs" at bounding box center [315, 56] width 9 height 7
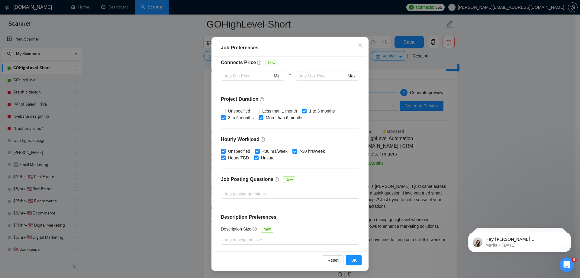
scroll to position [0, 0]
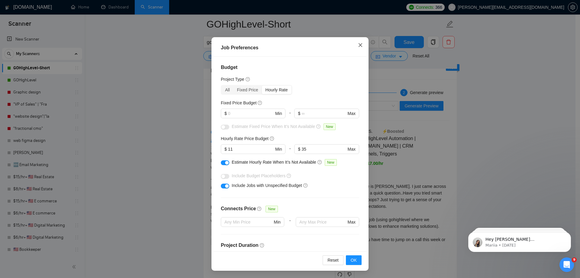
click at [359, 47] on icon "close" at bounding box center [360, 45] width 5 height 5
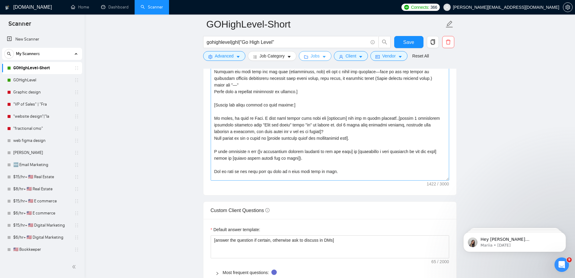
scroll to position [24, 0]
click at [258, 151] on textarea "Cover letter template:" at bounding box center [330, 112] width 239 height 136
click at [296, 156] on textarea "Cover letter template:" at bounding box center [330, 112] width 239 height 136
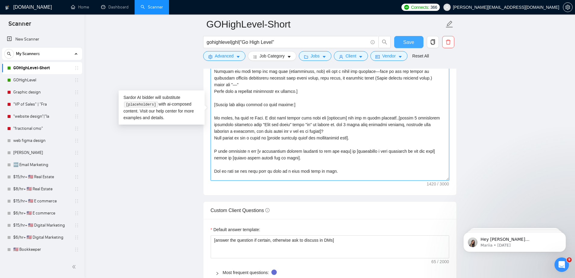
type textarea "lore: Ipsum, dolorsita, con adipi—elit s doeiusmodt incididu utl etdoloremag al…"
click at [404, 40] on button "Save" at bounding box center [408, 42] width 29 height 12
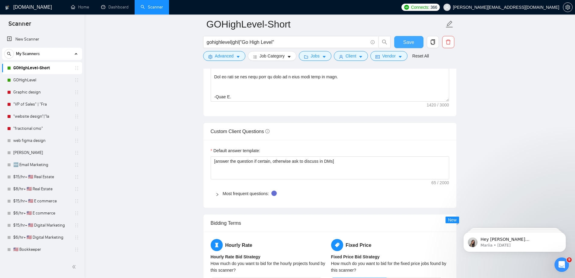
scroll to position [748, 0]
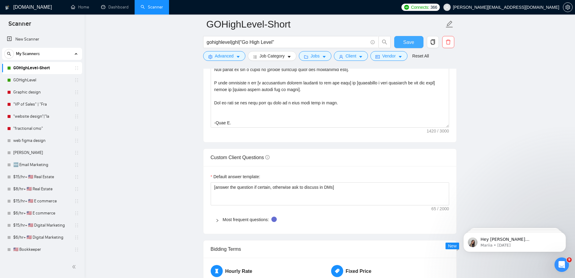
click at [404, 40] on span "Save" at bounding box center [409, 42] width 11 height 8
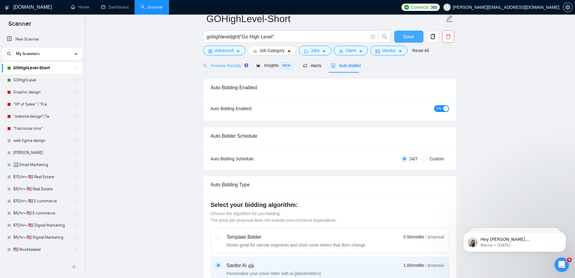
scroll to position [9, 0]
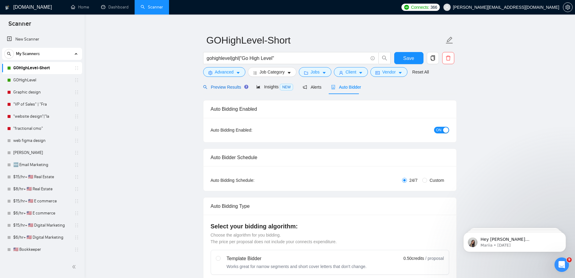
click at [224, 85] on span "Preview Results" at bounding box center [224, 87] width 43 height 5
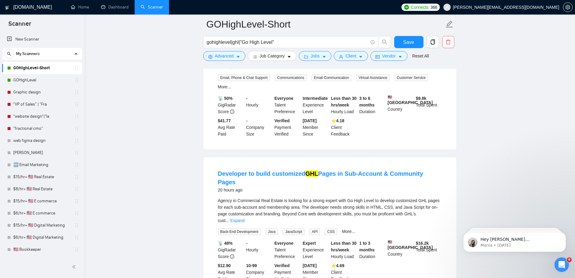
scroll to position [146, 0]
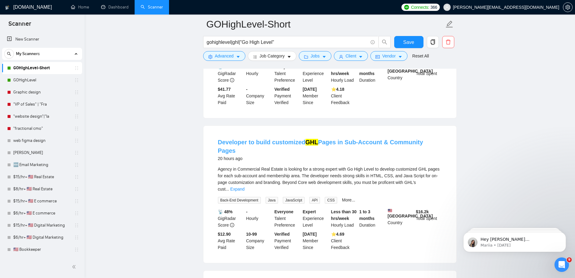
click at [243, 139] on link "Developer to build customized GHL Pages in Sub-Account & Community Pages" at bounding box center [320, 146] width 205 height 15
